Goal: Check status: Check status

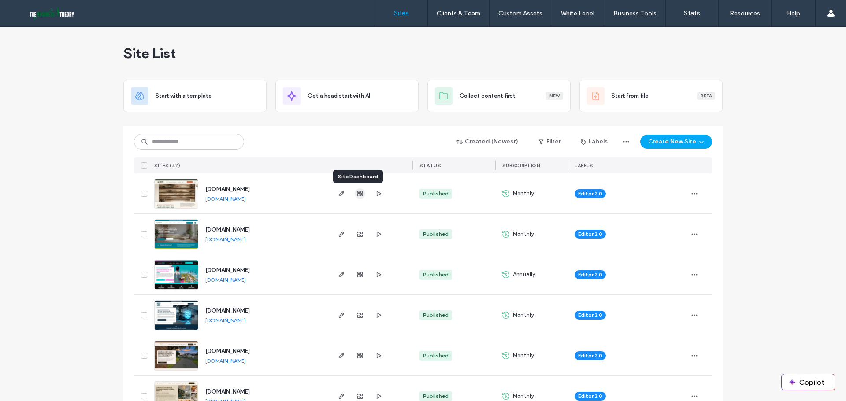
click at [356, 194] on icon "button" at bounding box center [359, 193] width 7 height 7
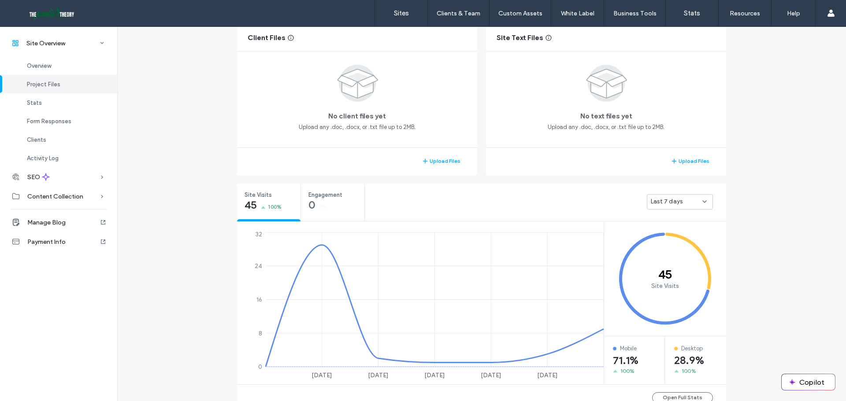
scroll to position [308, 0]
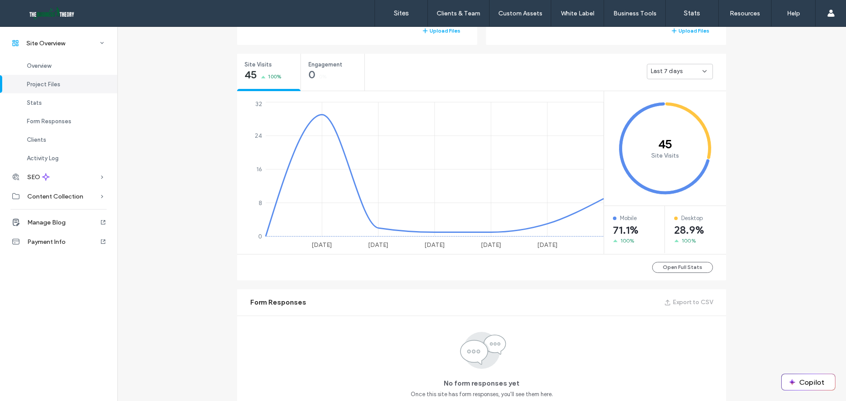
click at [698, 77] on div "Last 7 days" at bounding box center [680, 71] width 66 height 15
click at [674, 118] on span "Last 30 days" at bounding box center [665, 118] width 35 height 9
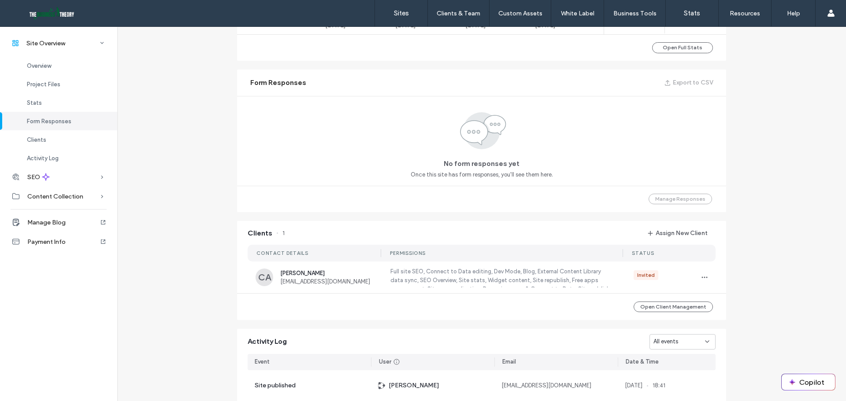
scroll to position [529, 0]
click at [400, 19] on link "Sites" at bounding box center [401, 13] width 52 height 26
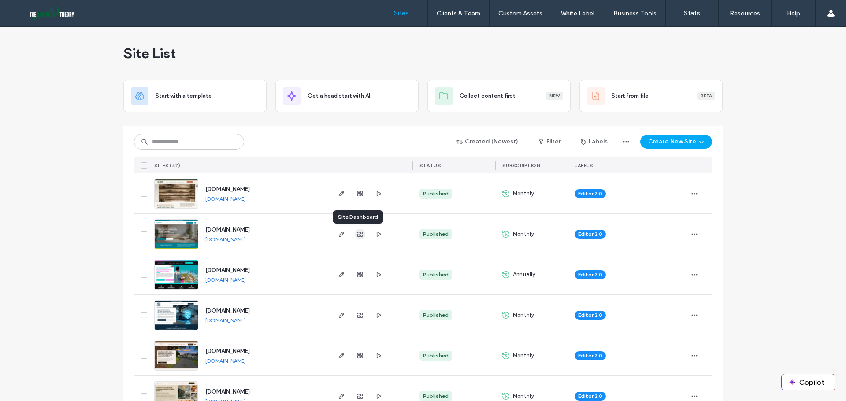
click at [359, 234] on use "button" at bounding box center [359, 234] width 5 height 5
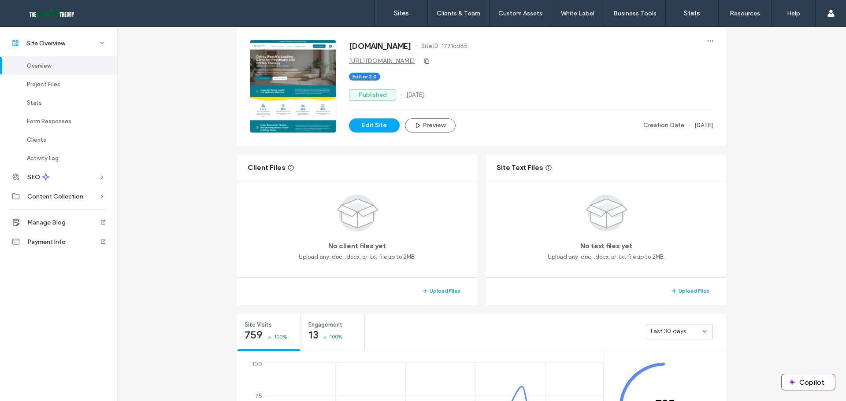
scroll to position [88, 0]
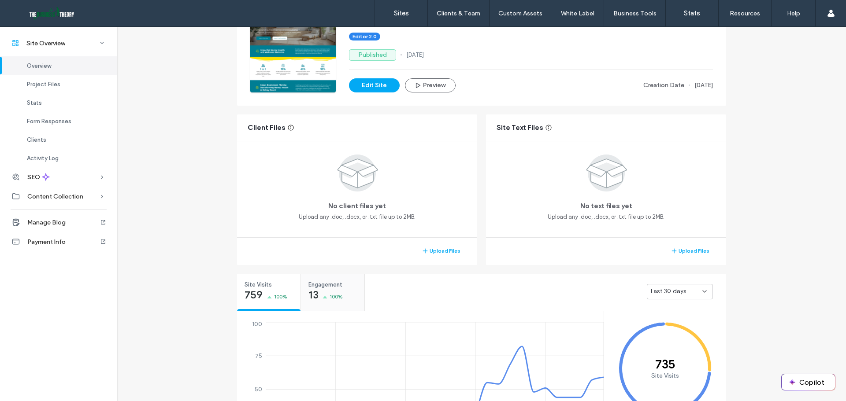
click at [330, 293] on span "100%" at bounding box center [337, 297] width 14 height 9
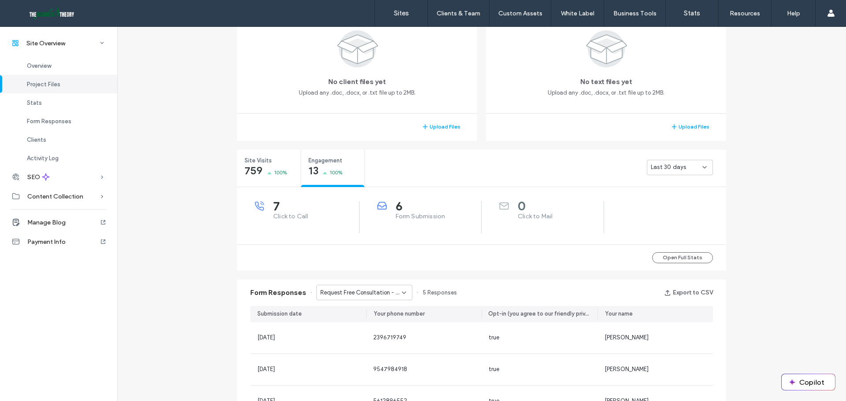
scroll to position [220, 0]
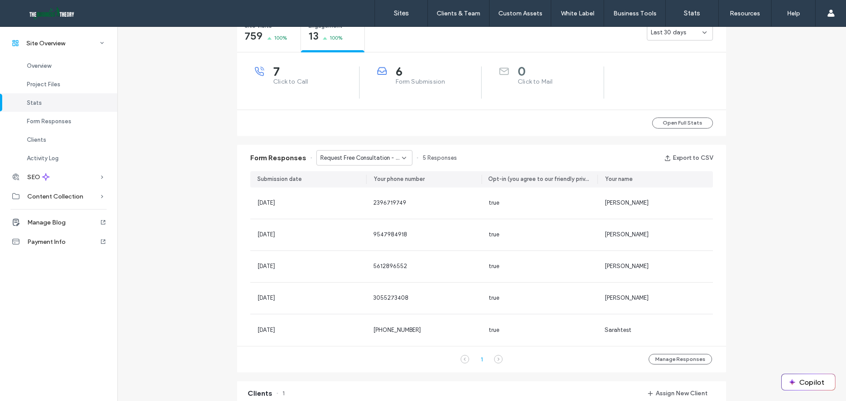
scroll to position [352, 0]
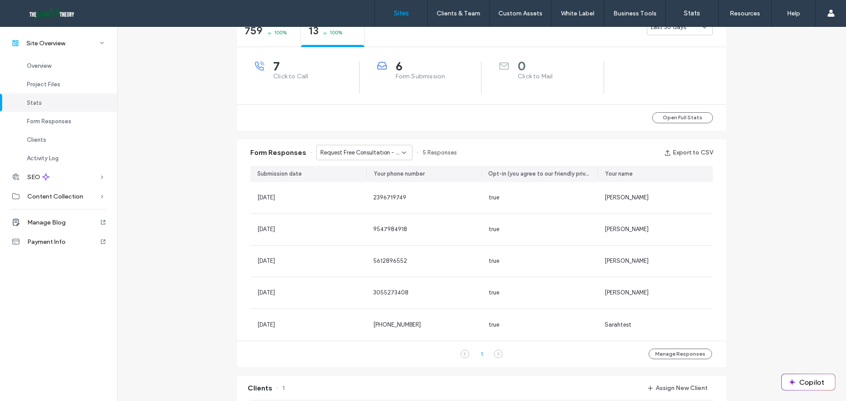
click at [394, 14] on label "Sites" at bounding box center [401, 13] width 15 height 8
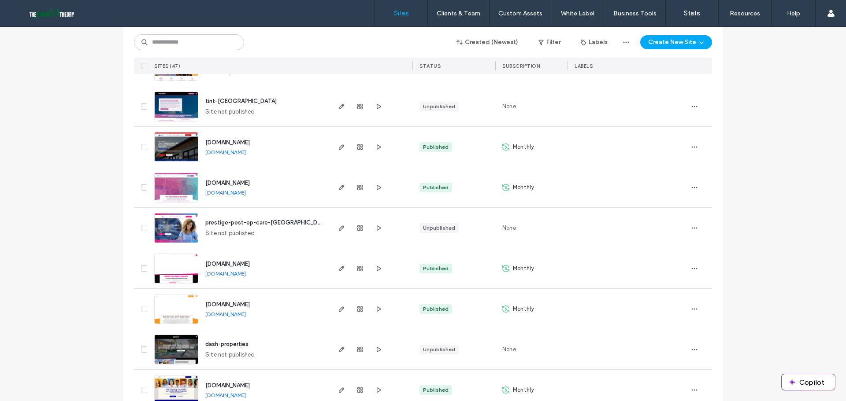
scroll to position [529, 0]
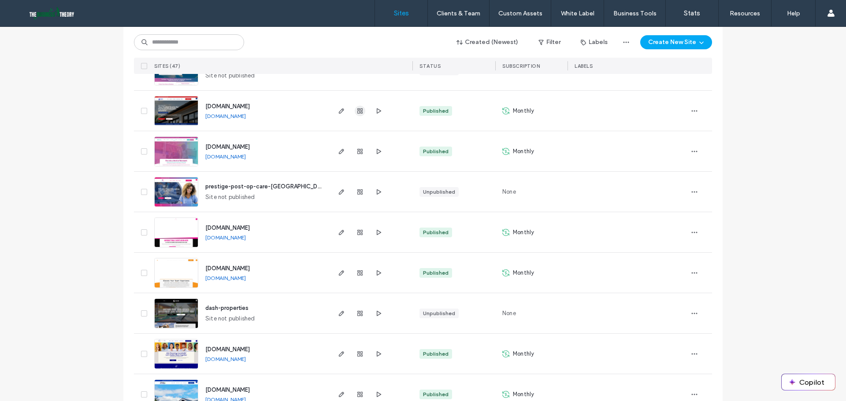
click at [356, 108] on icon "button" at bounding box center [359, 111] width 7 height 7
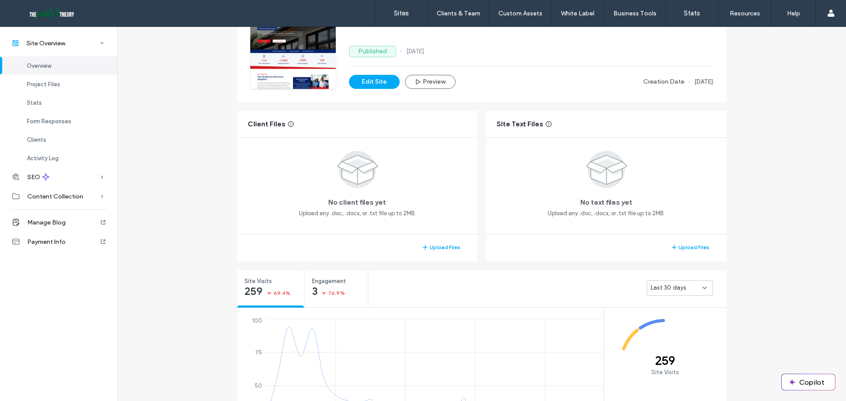
scroll to position [132, 0]
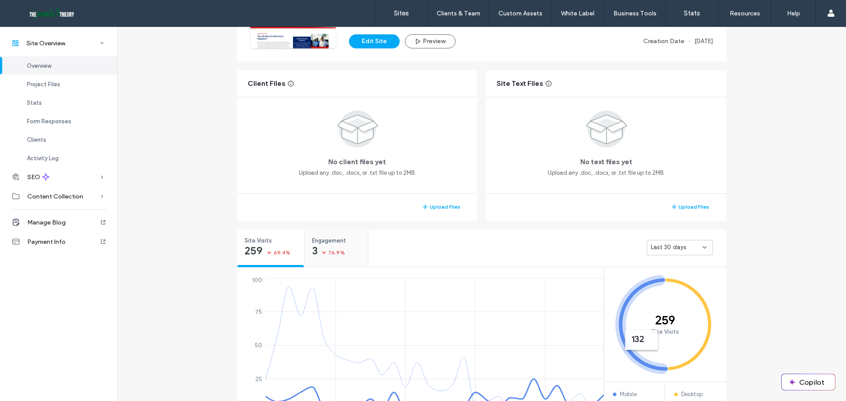
click at [330, 252] on span "76.9%" at bounding box center [336, 252] width 17 height 9
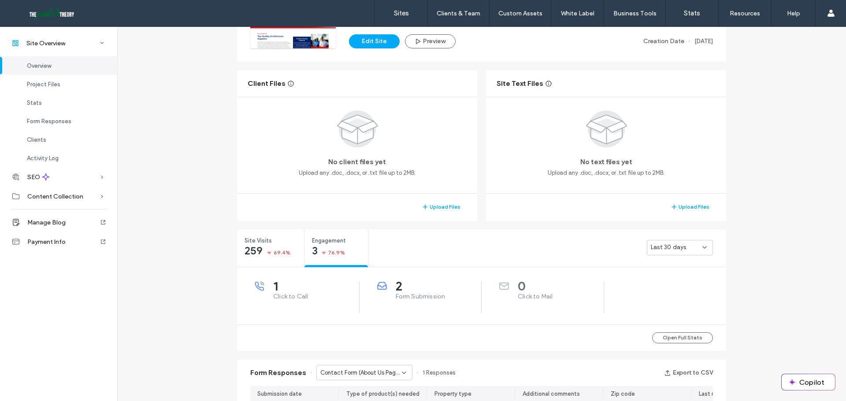
click at [430, 292] on div "2 Form Submission" at bounding box center [429, 292] width 104 height 20
click at [396, 291] on span "2" at bounding box center [439, 286] width 86 height 9
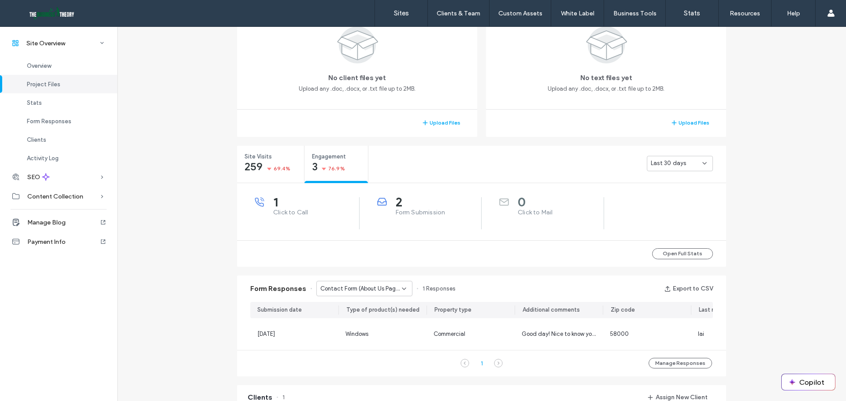
scroll to position [308, 0]
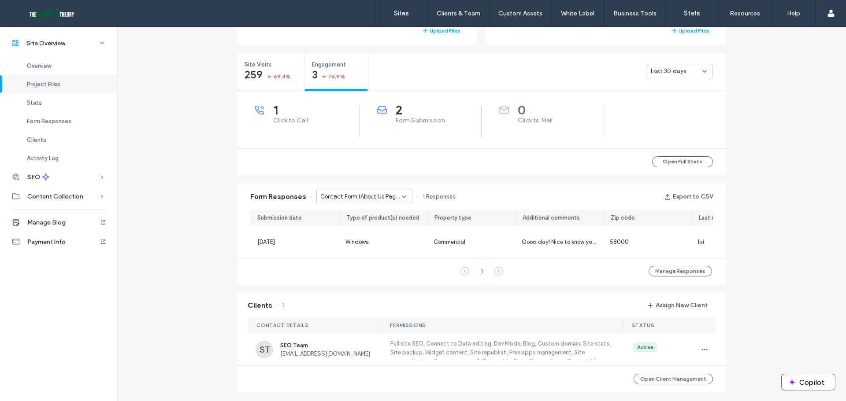
click at [402, 197] on use at bounding box center [404, 197] width 4 height 2
click at [375, 227] on span "Contact Form (Products Page) - Products page" at bounding box center [358, 227] width 85 height 9
click at [380, 198] on span "Contact Form (Products Page) - Products page" at bounding box center [361, 197] width 82 height 9
click at [363, 243] on span "Contact Form (Impact Windows Page) - Impact Windows & Doors page" at bounding box center [358, 243] width 85 height 9
click at [380, 197] on span "Contact Form (Impact Windows Page) - Impact Windows & Doors page" at bounding box center [361, 197] width 82 height 9
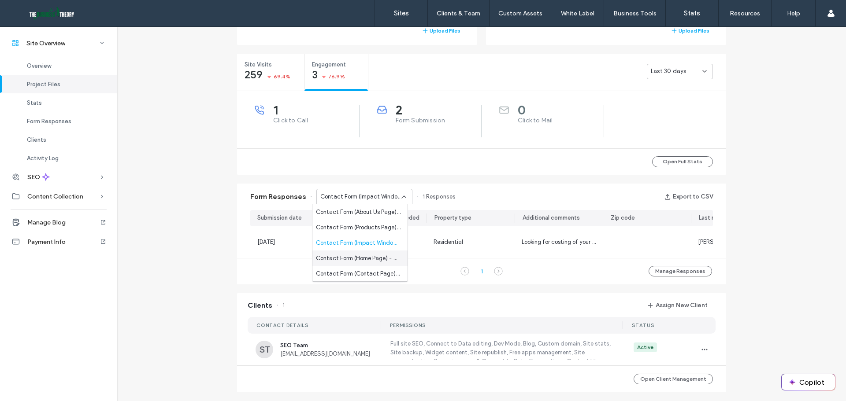
click at [367, 262] on span "Contact Form (Home Page) - Home page" at bounding box center [358, 258] width 85 height 9
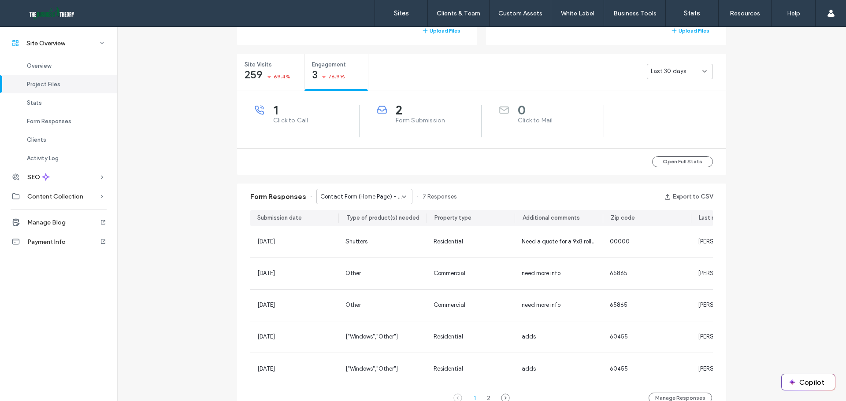
click at [390, 202] on div "Contact Form (Home Page) - Home page" at bounding box center [364, 196] width 96 height 15
click at [370, 276] on span "Contact Form (Contact Page) - Contact page" at bounding box center [358, 274] width 85 height 9
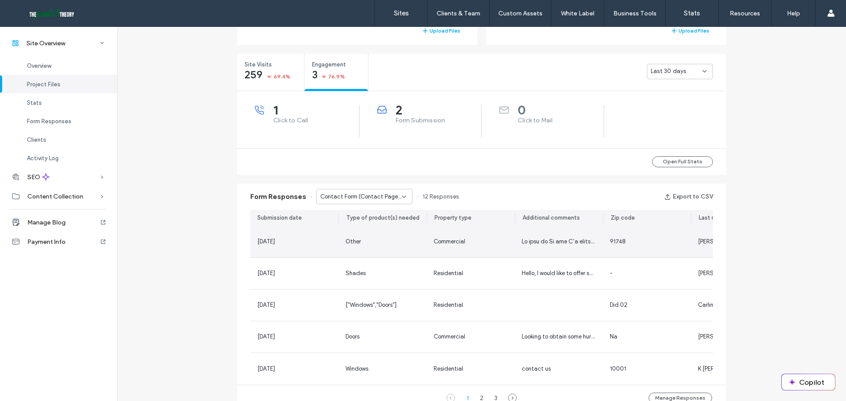
click at [476, 241] on div "Commercial" at bounding box center [471, 241] width 74 height 9
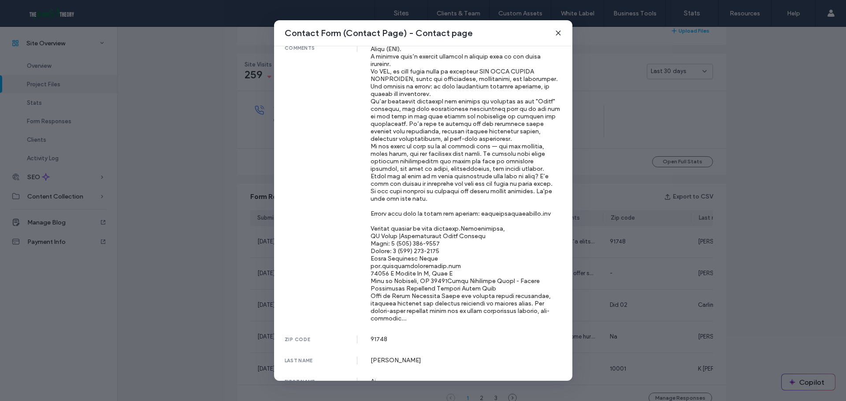
scroll to position [85, 0]
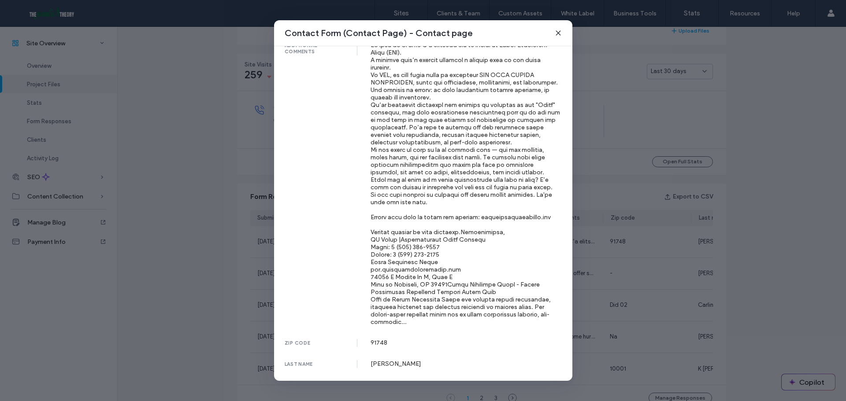
click at [559, 35] on icon at bounding box center [558, 33] width 7 height 7
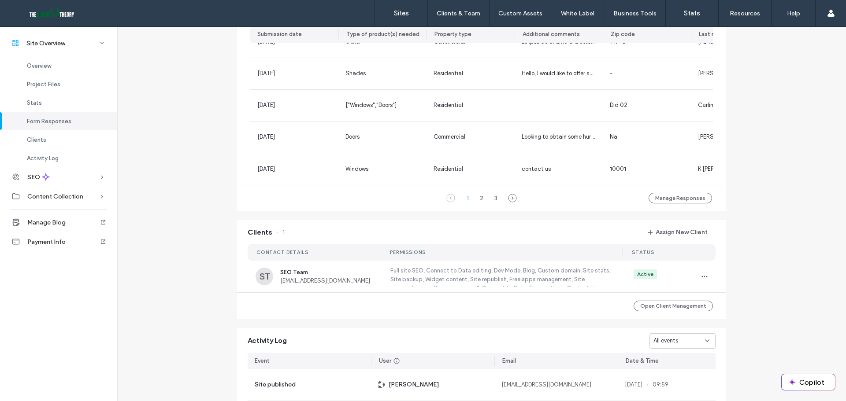
scroll to position [573, 0]
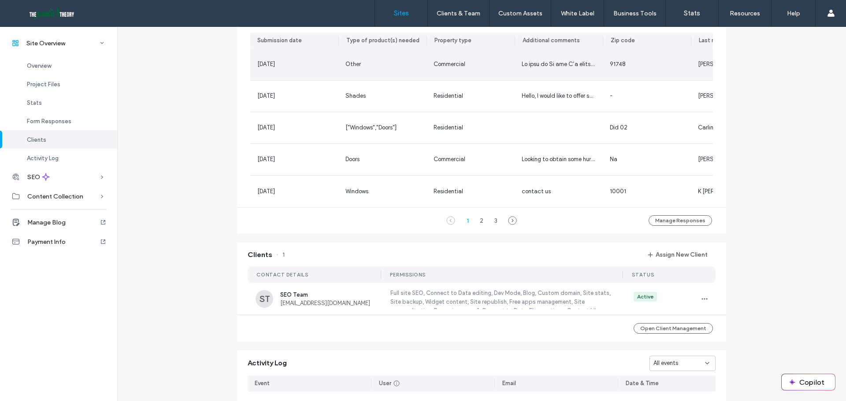
scroll to position [485, 0]
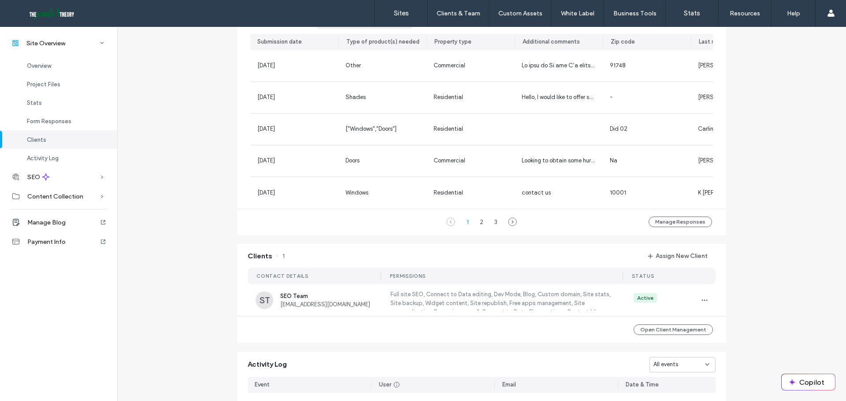
drag, startPoint x: 414, startPoint y: 17, endPoint x: 368, endPoint y: 0, distance: 48.6
click at [413, 17] on link "Sites" at bounding box center [401, 13] width 52 height 26
